Goal: Information Seeking & Learning: Learn about a topic

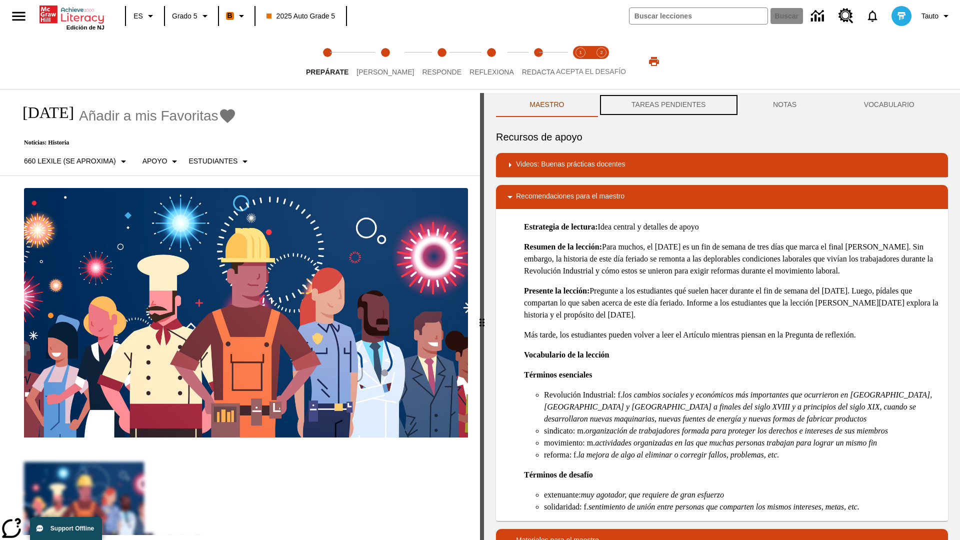
click at [669, 105] on button "TAREAS PENDIENTES" at bounding box center [669, 105] width 142 height 24
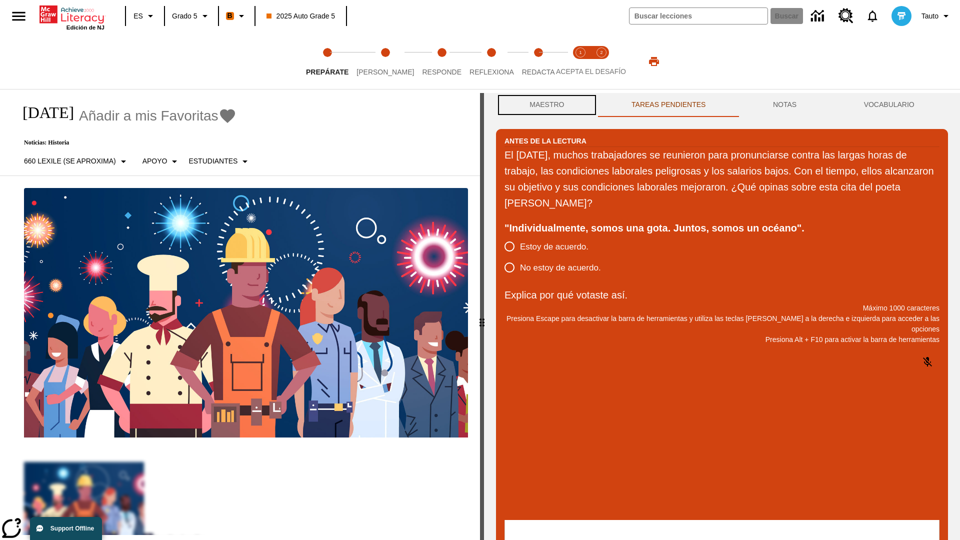
scroll to position [1, 0]
click at [547, 105] on button "Maestro" at bounding box center [547, 105] width 102 height 24
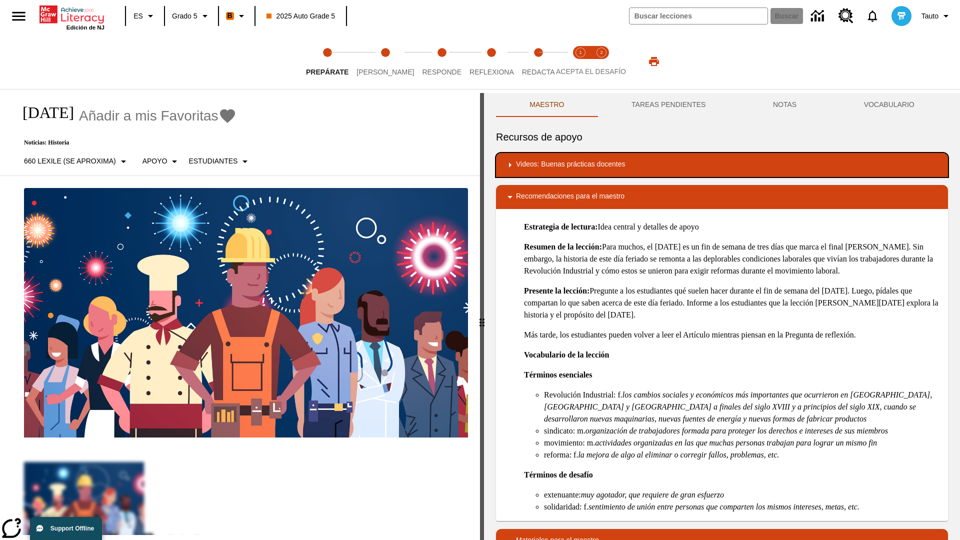
click at [722, 165] on div "Videos: Buenas prácticas docentes" at bounding box center [722, 165] width 436 height 12
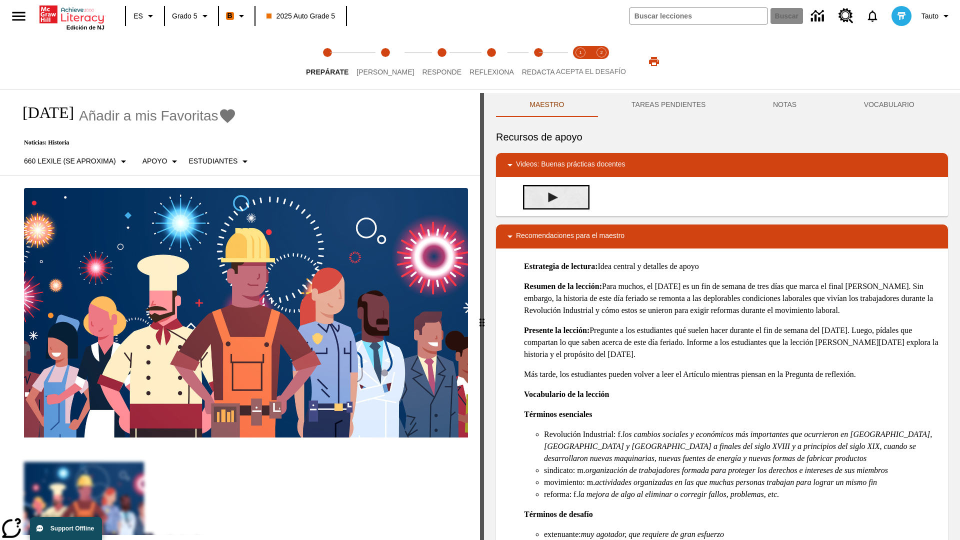
click at [553, 197] on img "Desarrollo del vocabulario académico" at bounding box center [553, 198] width 10 height 10
click at [377, 62] on span "[PERSON_NAME]" at bounding box center [386, 68] width 58 height 18
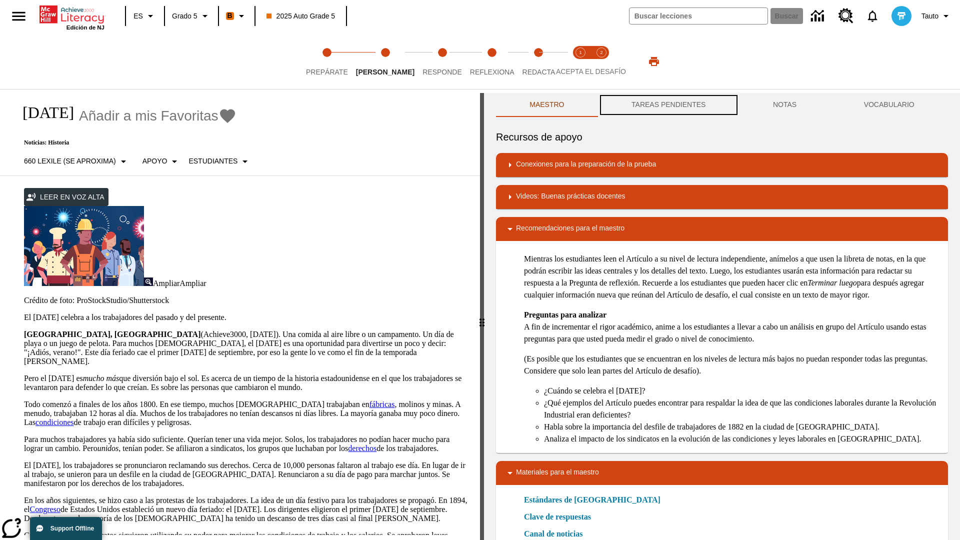
scroll to position [1, 0]
click at [669, 105] on button "TAREAS PENDIENTES" at bounding box center [669, 105] width 142 height 24
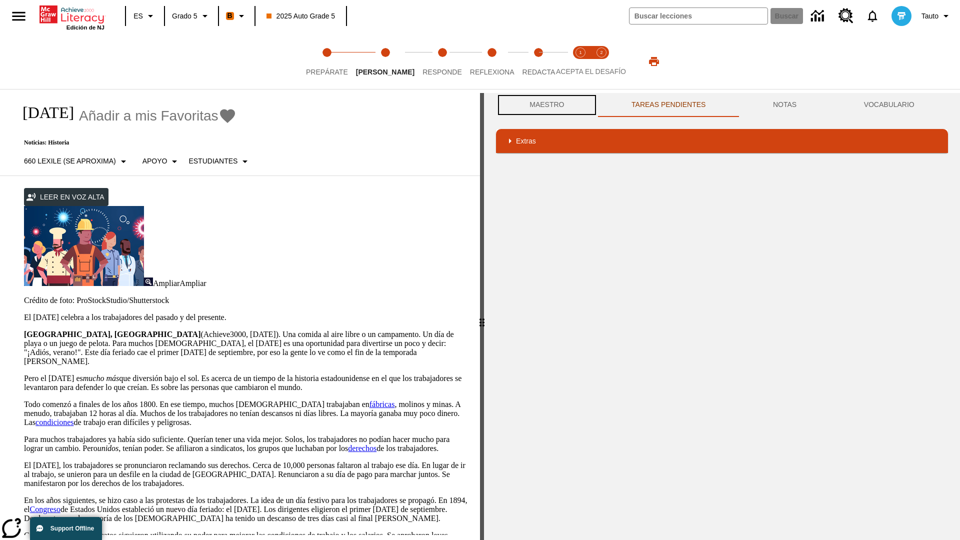
click at [547, 105] on button "Maestro" at bounding box center [547, 105] width 102 height 24
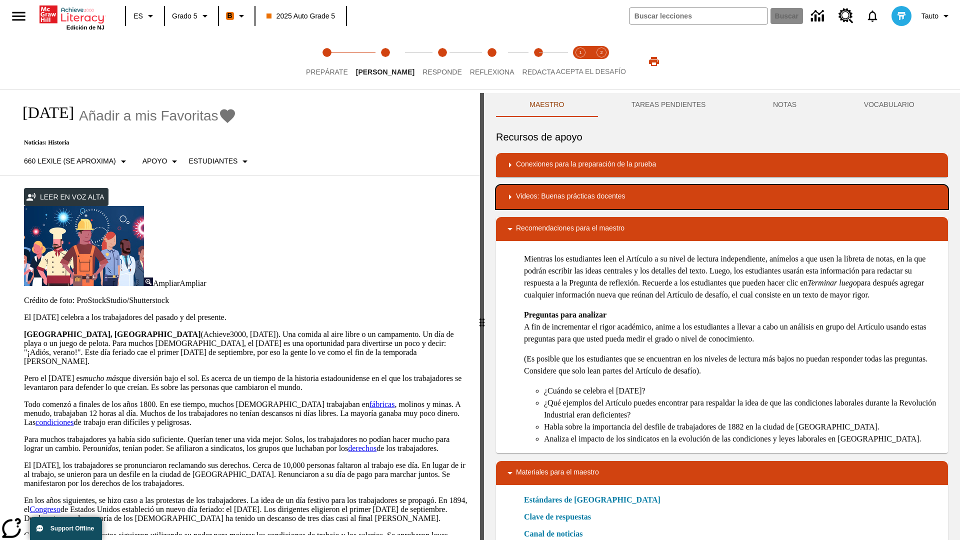
click at [722, 197] on div "Videos: Buenas prácticas docentes" at bounding box center [722, 197] width 436 height 12
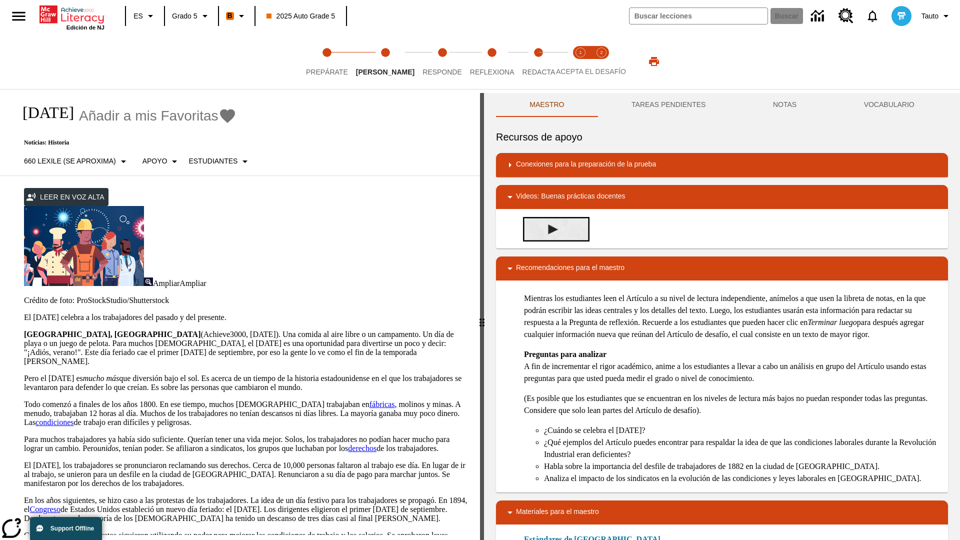
click at [553, 225] on img "Summarization" at bounding box center [553, 230] width 10 height 10
click at [581, 62] on span "Acepta el desafío lee step 1 of 2" at bounding box center [580, 68] width 13 height 18
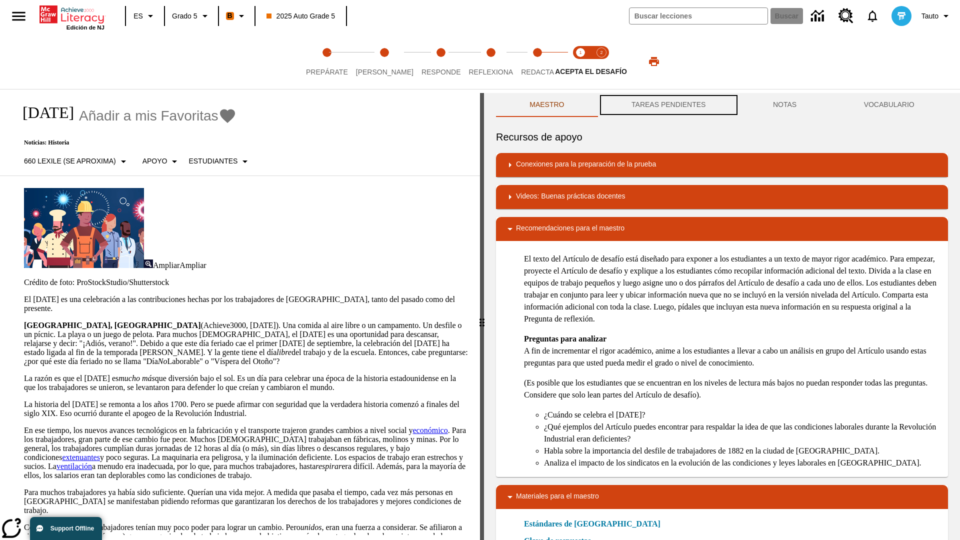
scroll to position [1, 0]
